Goal: Task Accomplishment & Management: Use online tool/utility

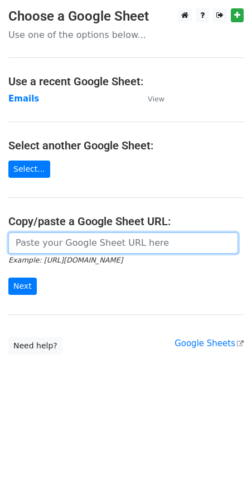
click at [59, 244] on input "url" at bounding box center [123, 242] width 230 height 21
paste input "https://docs.google.com/spreadsheets/d/1k4jDx3Nezs2SHedNtU-YO3ST_gy1vcrcqdFjP-i…"
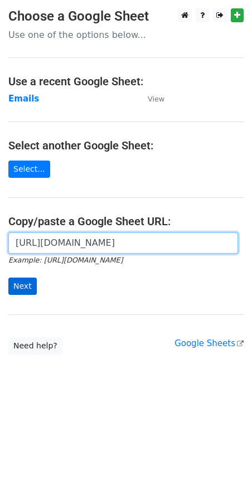
type input "https://docs.google.com/spreadsheets/d/1k4jDx3Nezs2SHedNtU-YO3ST_gy1vcrcqdFjP-i…"
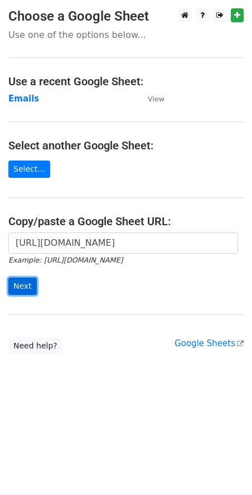
click at [27, 289] on input "Next" at bounding box center [22, 286] width 28 height 17
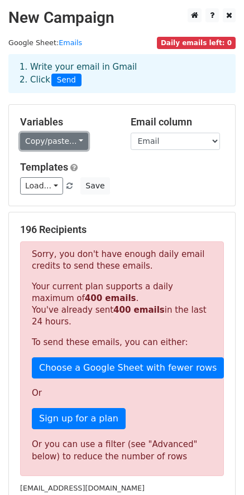
click at [54, 138] on link "Copy/paste..." at bounding box center [54, 141] width 68 height 17
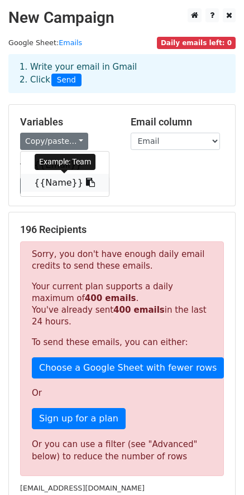
click at [57, 182] on link "{{Name}}" at bounding box center [65, 183] width 88 height 18
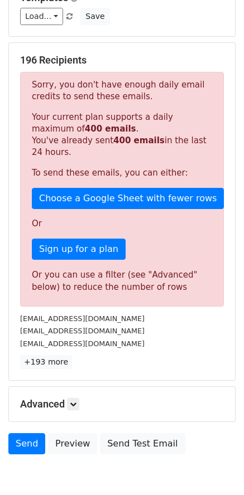
scroll to position [224, 0]
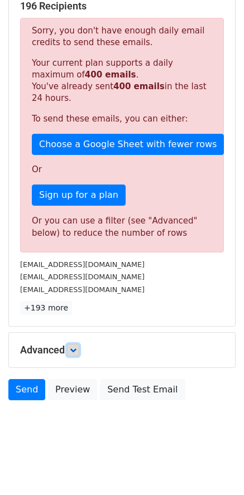
click at [76, 348] on icon at bounding box center [73, 350] width 7 height 7
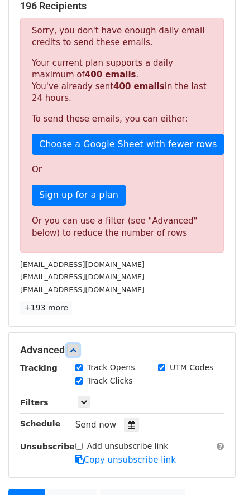
scroll to position [333, 0]
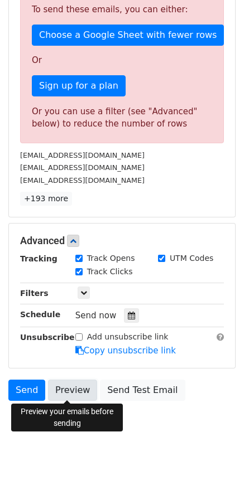
click at [77, 391] on link "Preview" at bounding box center [72, 390] width 49 height 21
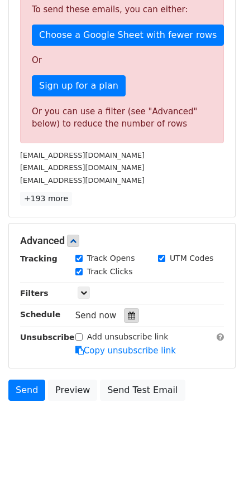
click at [127, 320] on div at bounding box center [131, 315] width 15 height 14
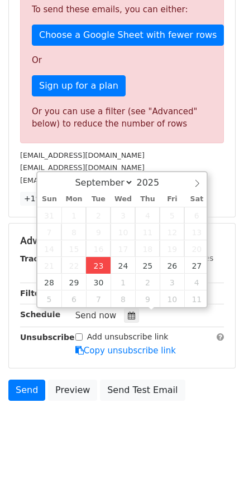
type input "2025-09-23 19:40"
type input "07"
type input "40"
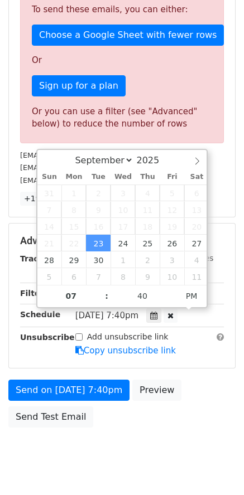
scroll to position [74, 0]
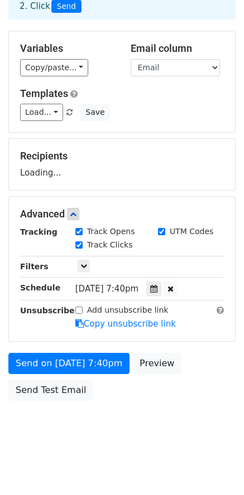
click at [79, 299] on form "Variables Copy/paste... {{Email}} {{Name}} Email column Email Name Templates Lo…" at bounding box center [121, 219] width 227 height 376
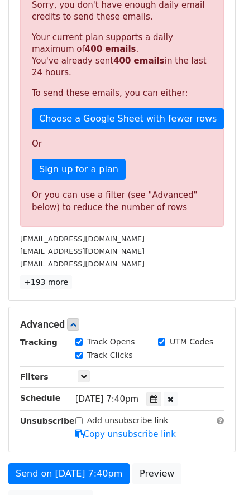
scroll to position [352, 0]
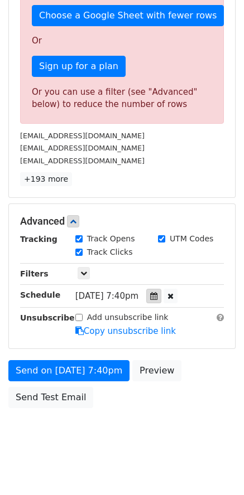
click at [161, 300] on div at bounding box center [153, 296] width 15 height 14
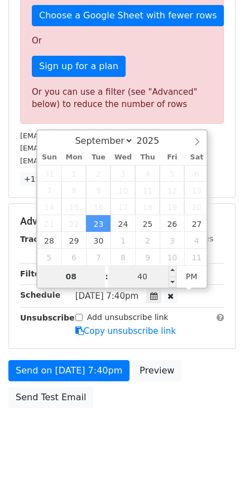
type input "08"
type input "2025-09-23 20:40"
click at [140, 280] on input "40" at bounding box center [142, 276] width 68 height 22
type input "20"
type input "2025-09-23 20:20"
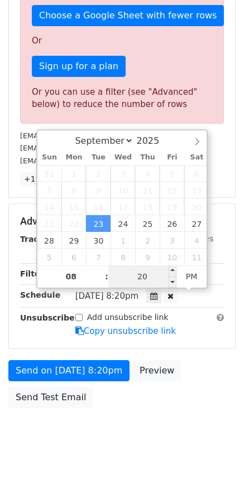
click at [145, 280] on input "20" at bounding box center [142, 276] width 68 height 22
drag, startPoint x: 146, startPoint y: 279, endPoint x: 133, endPoint y: 279, distance: 12.8
click at [133, 279] on input "20" at bounding box center [142, 276] width 68 height 22
type input "25"
type input "2025-09-23 19:40"
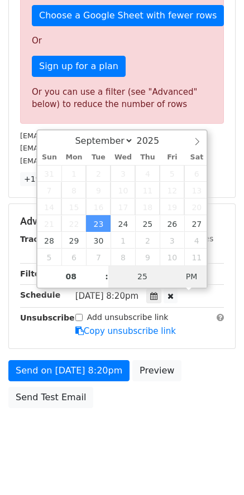
type input "07"
click at [195, 277] on span "PM" at bounding box center [191, 276] width 31 height 22
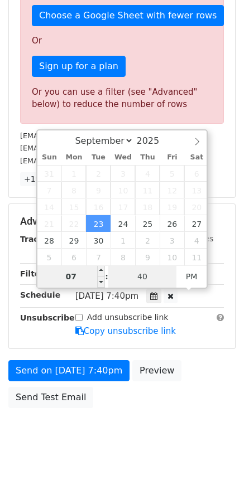
type input "40"
click at [79, 483] on html "New Campaign Daily emails left: 0 Google Sheet: Emails 1. Write your email in G…" at bounding box center [122, 75] width 244 height 855
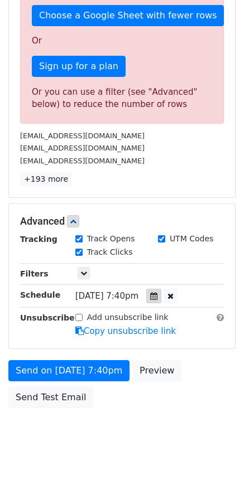
click at [157, 298] on icon at bounding box center [153, 296] width 7 height 8
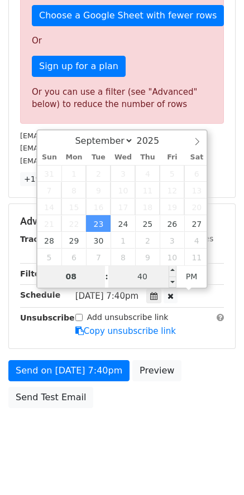
type input "08"
type input "2025-09-23 20:40"
click at [152, 280] on input "40" at bounding box center [142, 276] width 68 height 22
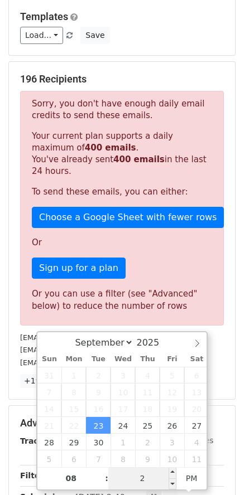
type input "25"
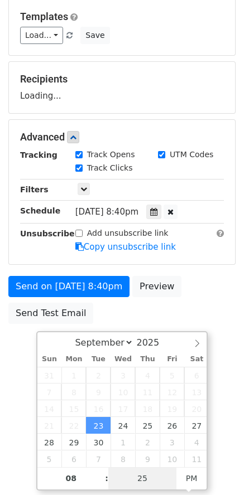
scroll to position [352, 0]
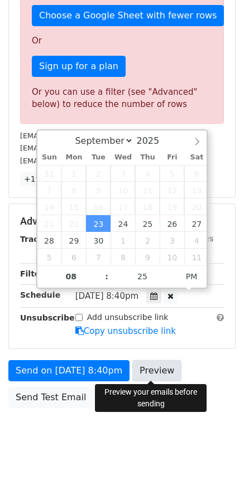
type input "2025-09-23 20:25"
click at [163, 373] on link "Preview" at bounding box center [156, 370] width 49 height 21
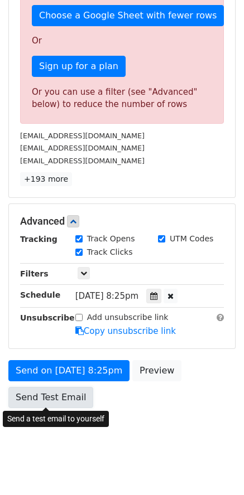
click at [31, 394] on link "Send Test Email" at bounding box center [50, 397] width 85 height 21
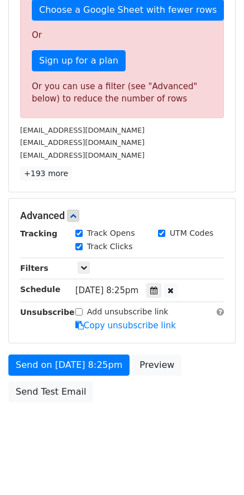
scroll to position [360, 0]
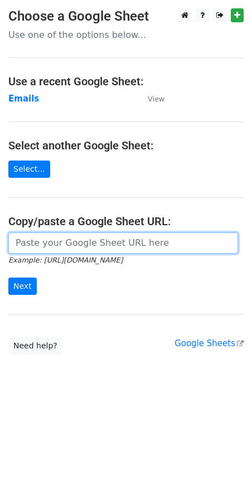
click at [30, 247] on input "url" at bounding box center [123, 242] width 230 height 21
paste input "https://docs.google.com/spreadsheets/d/1k4jDx3Nezs2SHedNtU-YO3ST_gy1vcrcqdFjP-i…"
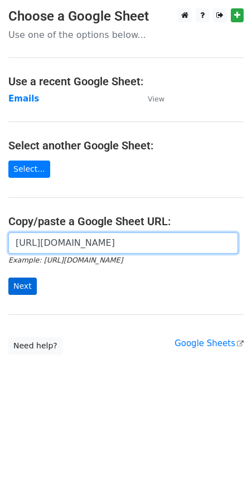
type input "https://docs.google.com/spreadsheets/d/1k4jDx3Nezs2SHedNtU-YO3ST_gy1vcrcqdFjP-i…"
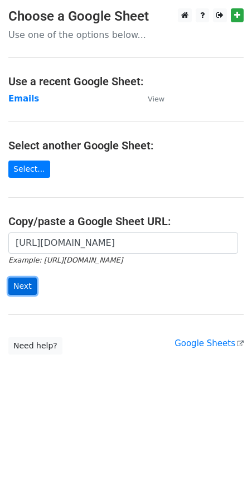
scroll to position [0, 0]
click at [20, 284] on input "Next" at bounding box center [22, 286] width 28 height 17
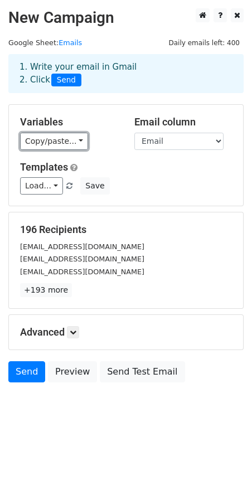
drag, startPoint x: 66, startPoint y: 143, endPoint x: 66, endPoint y: 156, distance: 12.3
click at [66, 143] on link "Copy/paste..." at bounding box center [54, 141] width 68 height 17
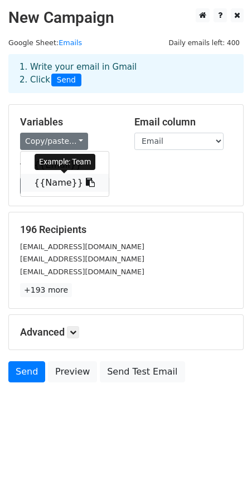
click at [59, 185] on link "{{Name}}" at bounding box center [65, 183] width 88 height 18
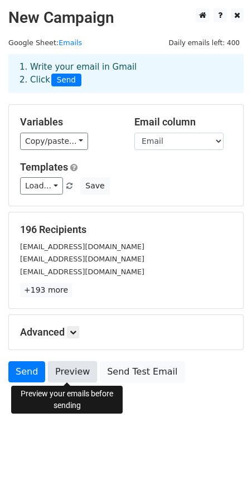
click at [61, 366] on link "Preview" at bounding box center [72, 371] width 49 height 21
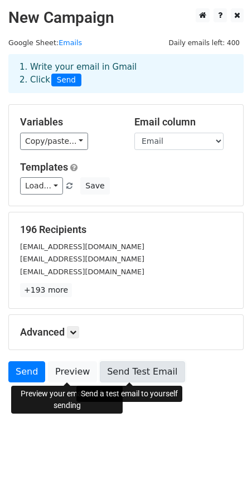
click at [122, 373] on link "Send Test Email" at bounding box center [142, 371] width 85 height 21
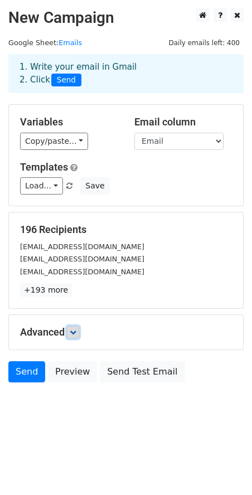
click at [79, 332] on link at bounding box center [73, 332] width 12 height 12
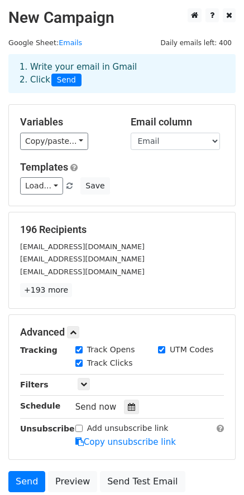
scroll to position [91, 0]
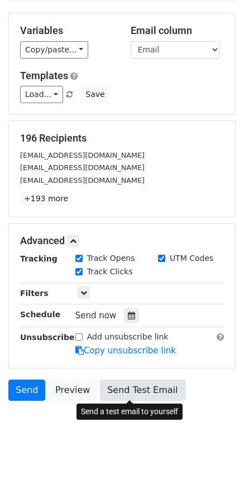
click at [135, 396] on link "Send Test Email" at bounding box center [142, 390] width 85 height 21
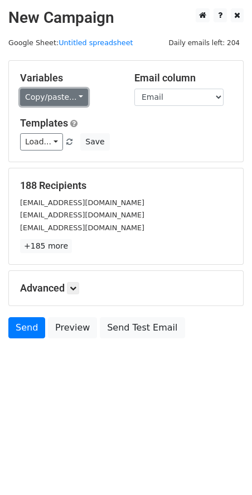
click at [62, 100] on link "Copy/paste..." at bounding box center [54, 97] width 68 height 17
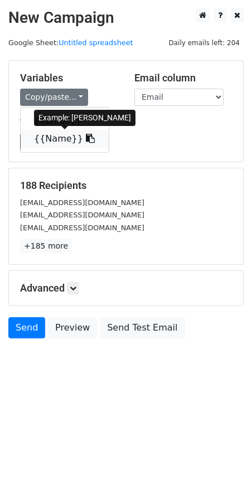
click at [61, 139] on link "{{Name}}" at bounding box center [65, 139] width 88 height 18
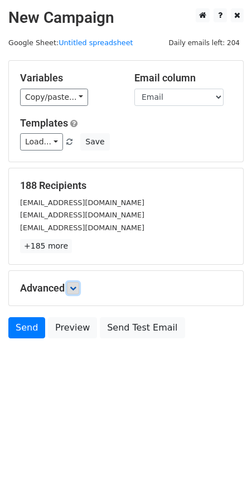
click at [79, 290] on link at bounding box center [73, 288] width 12 height 12
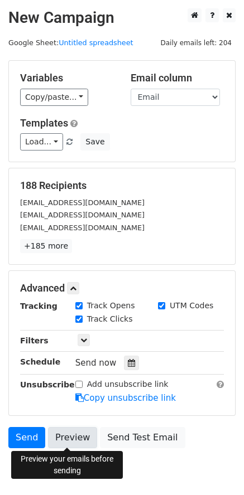
click at [81, 442] on link "Preview" at bounding box center [72, 437] width 49 height 21
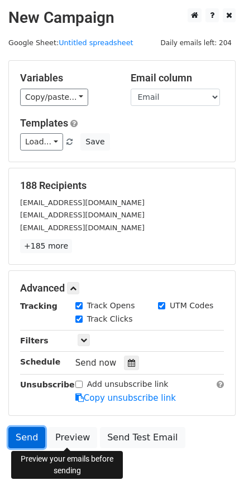
click at [37, 442] on link "Send" at bounding box center [26, 437] width 37 height 21
